Goal: Check status: Check status

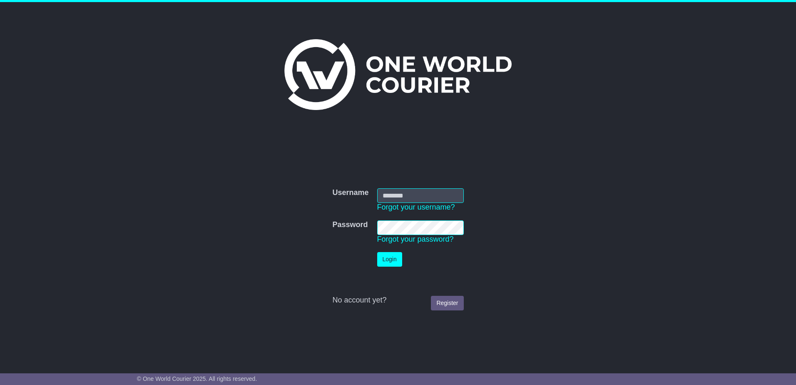
type input "**********"
click at [400, 258] on button "Login" at bounding box center [389, 259] width 25 height 15
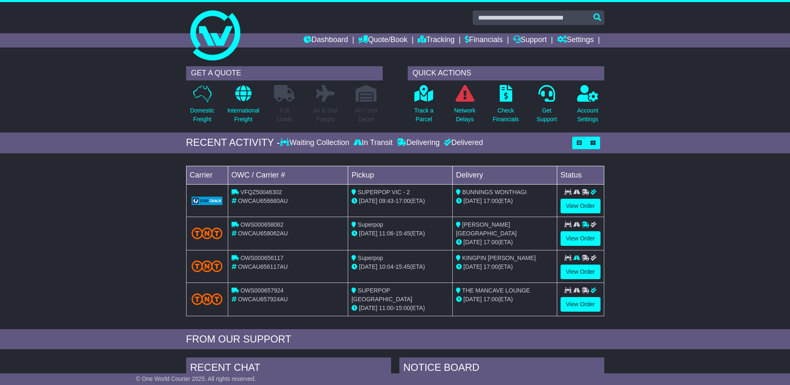
click at [302, 142] on div "Waiting Collection" at bounding box center [315, 142] width 71 height 9
click at [280, 142] on icon at bounding box center [285, 141] width 10 height 7
click at [125, 180] on div "Loading... No bookings found Carrier OWC / Carrier # Pickup Delivery Status VFQ…" at bounding box center [395, 243] width 790 height 172
click at [428, 110] on p "Track a Parcel" at bounding box center [423, 114] width 19 height 17
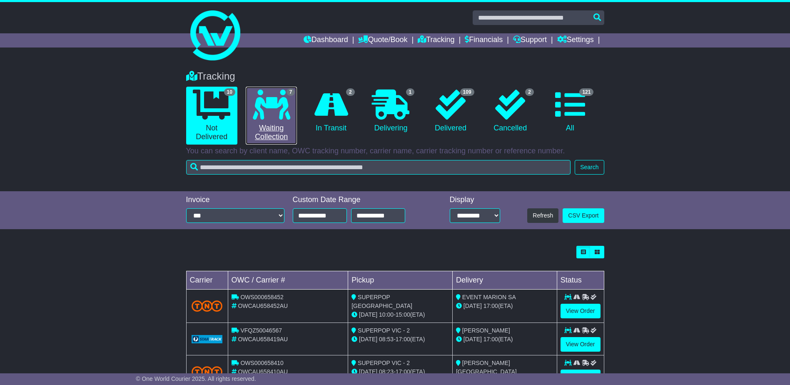
click at [272, 115] on icon at bounding box center [271, 105] width 37 height 30
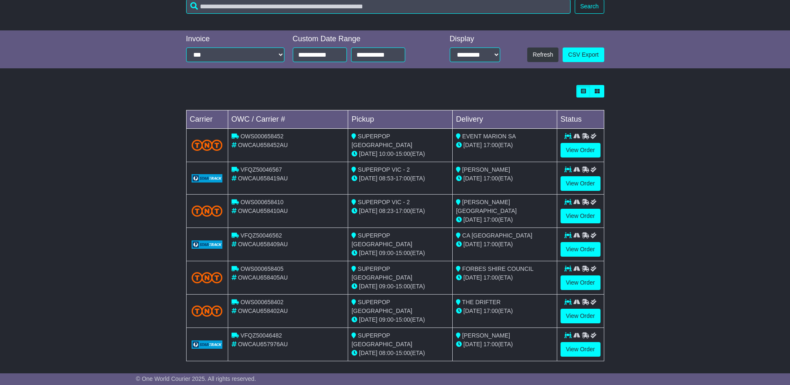
scroll to position [162, 0]
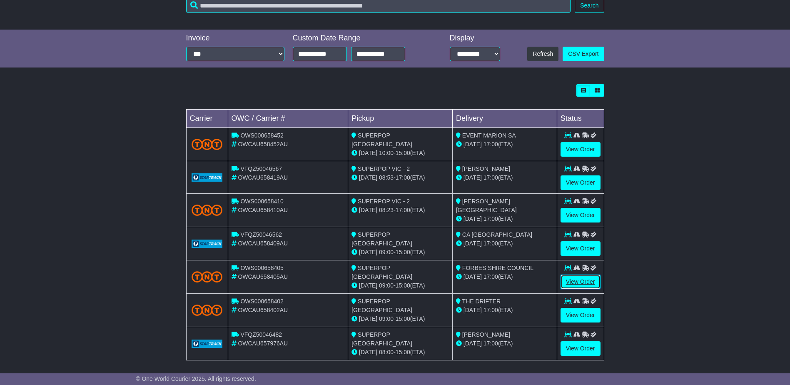
click at [585, 279] on link "View Order" at bounding box center [581, 282] width 40 height 15
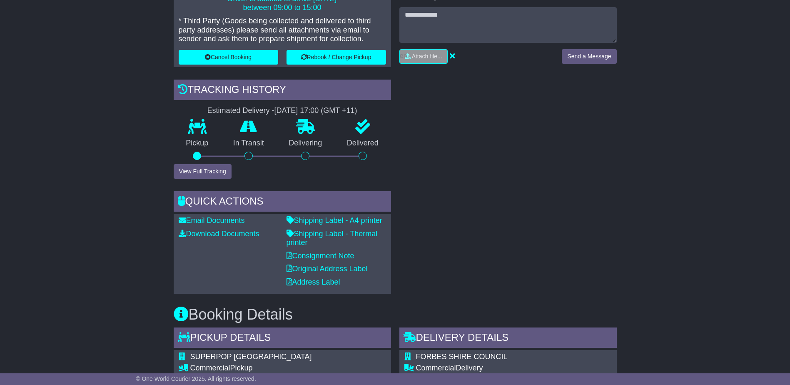
scroll to position [200, 0]
